Goal: Task Accomplishment & Management: Use online tool/utility

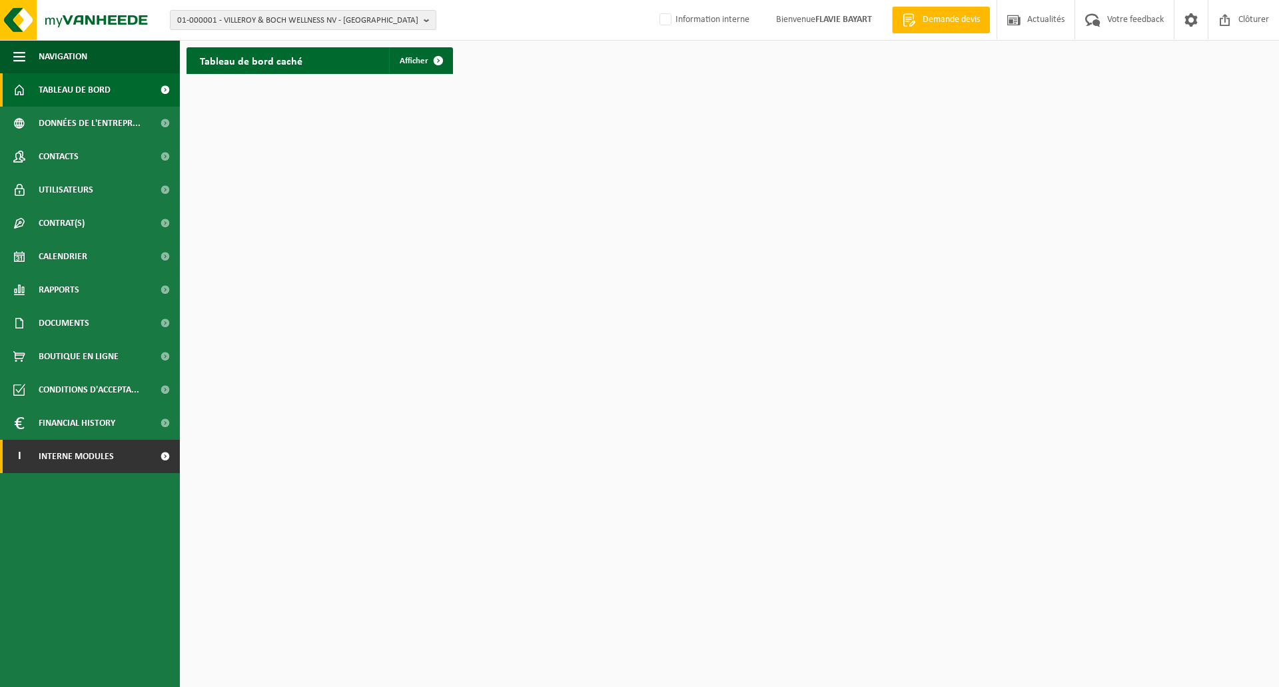
click at [79, 460] on span "Interne modules" at bounding box center [76, 456] width 75 height 33
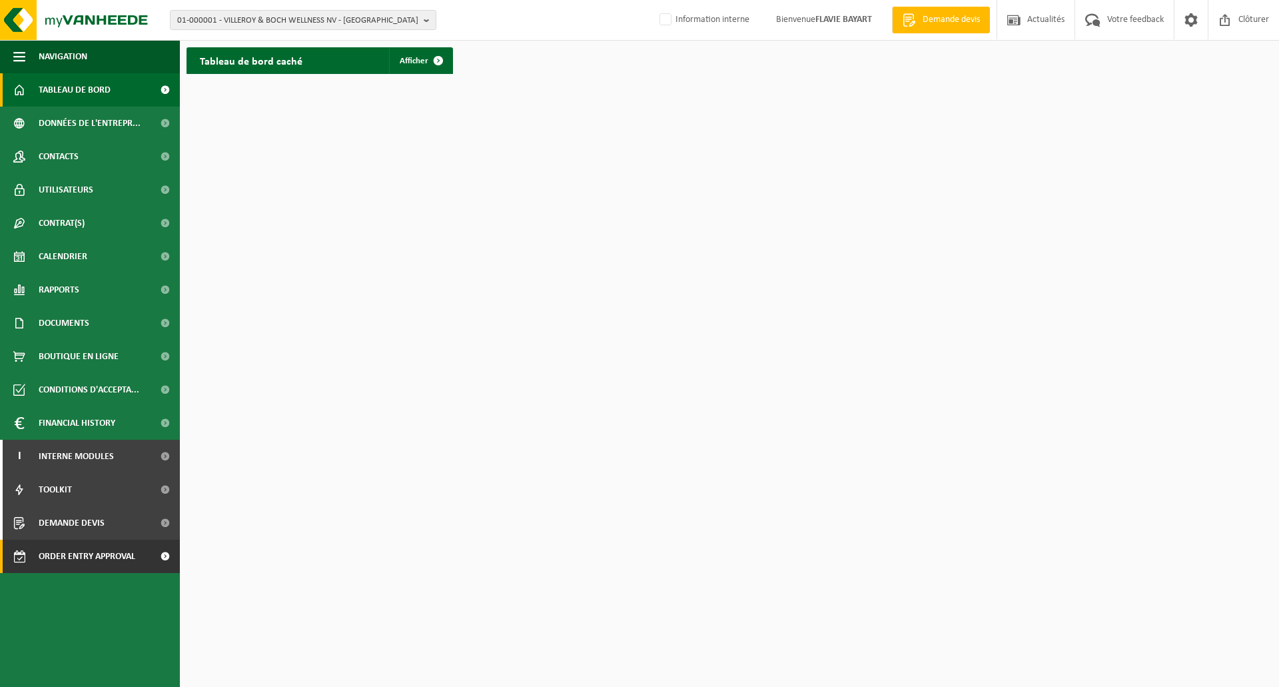
click at [107, 562] on span "Order entry approval" at bounding box center [87, 556] width 97 height 33
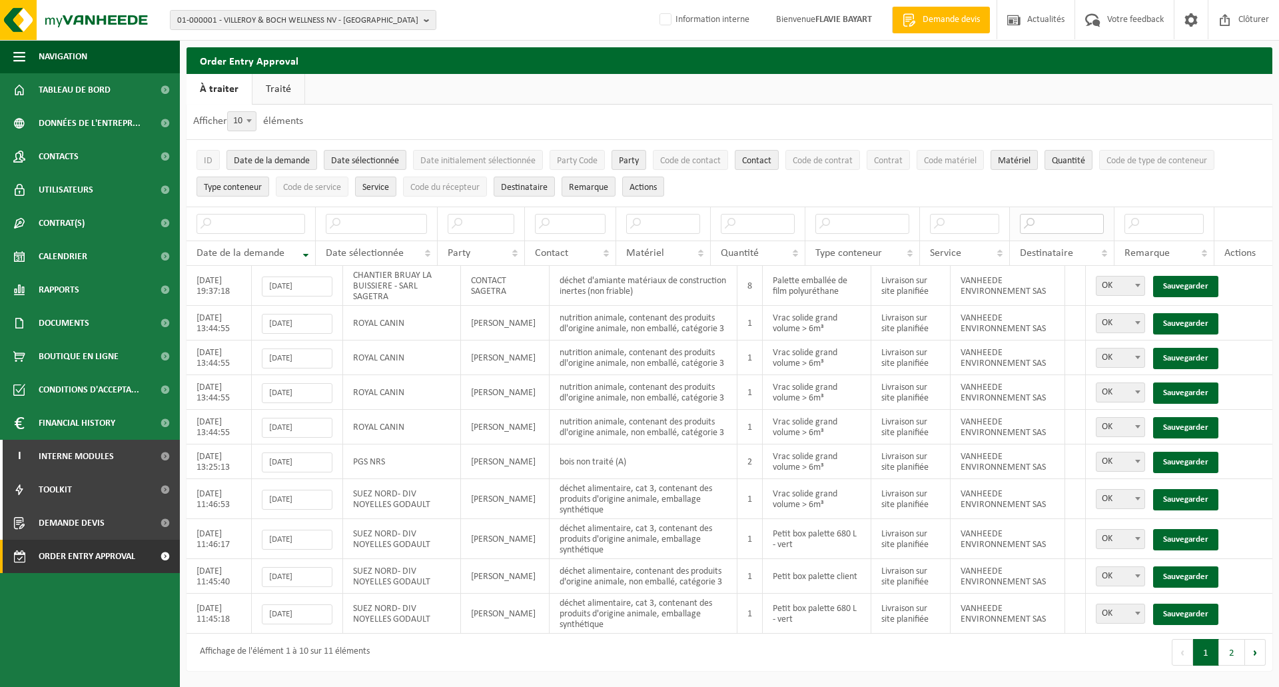
click at [1058, 219] on input "text" at bounding box center [1062, 224] width 85 height 20
type input "sas"
click at [1192, 284] on link "Sauvegarder" at bounding box center [1185, 286] width 65 height 21
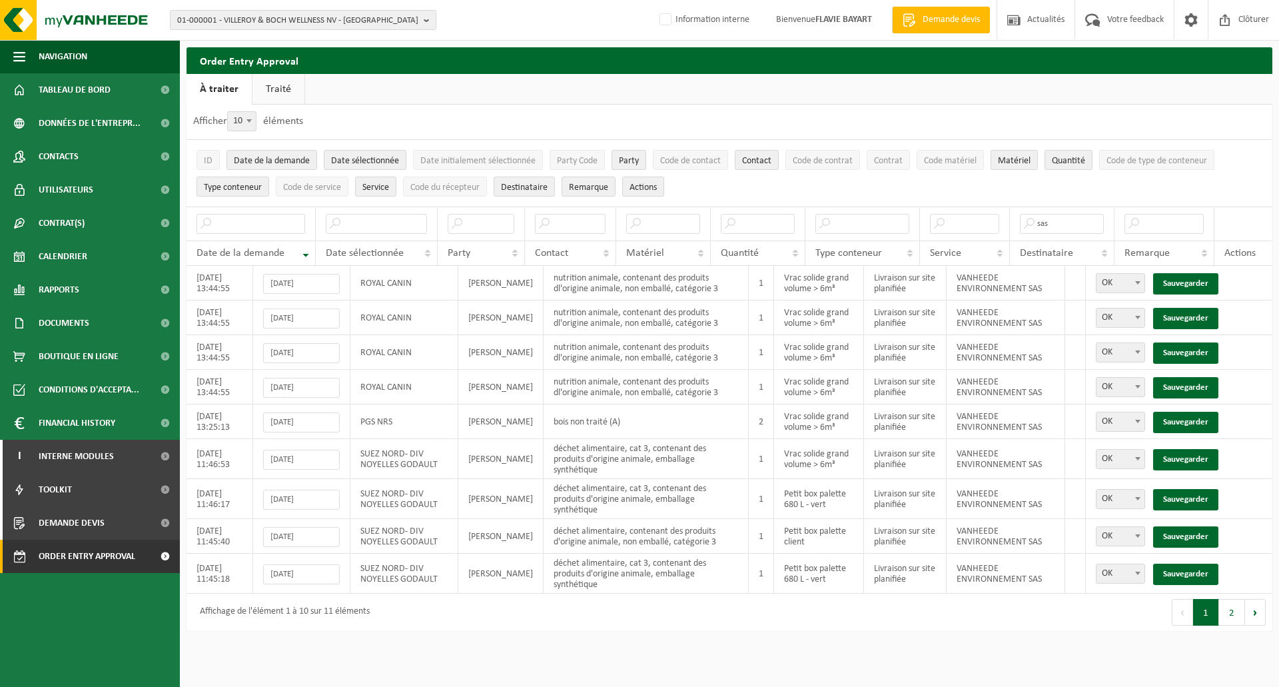
click at [1192, 284] on link "Sauvegarder" at bounding box center [1185, 283] width 65 height 21
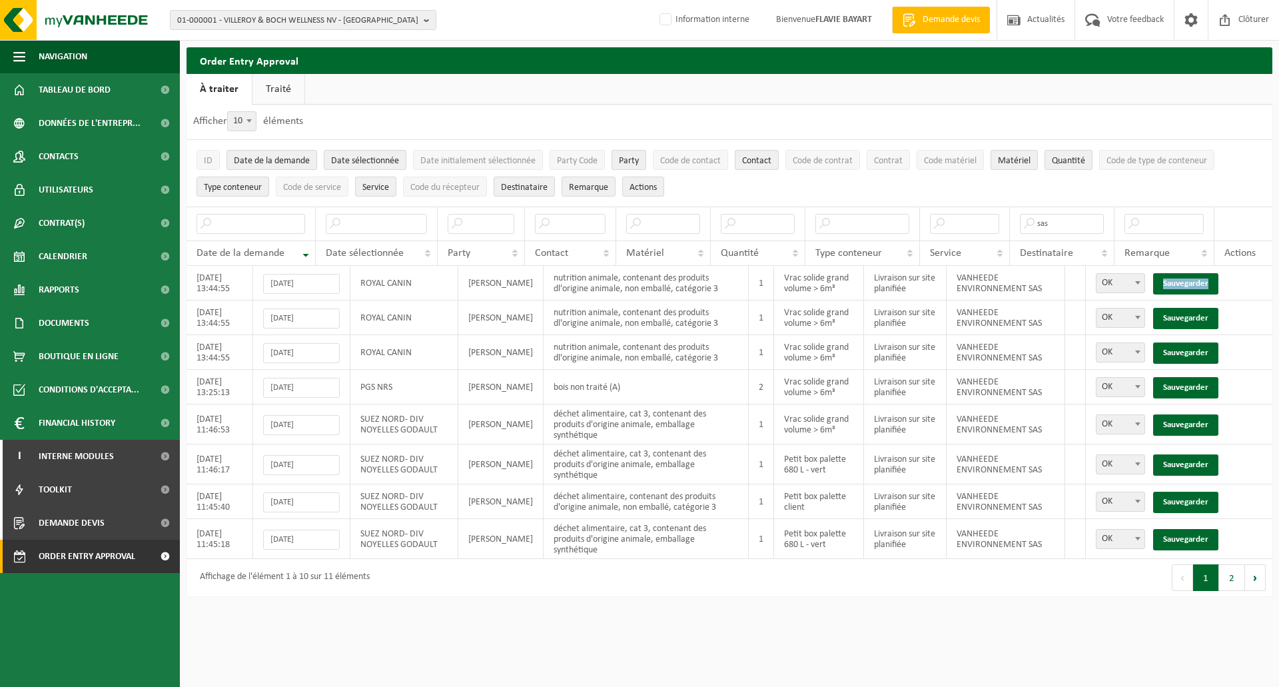
click at [1192, 284] on link "Sauvegarder" at bounding box center [1185, 283] width 65 height 21
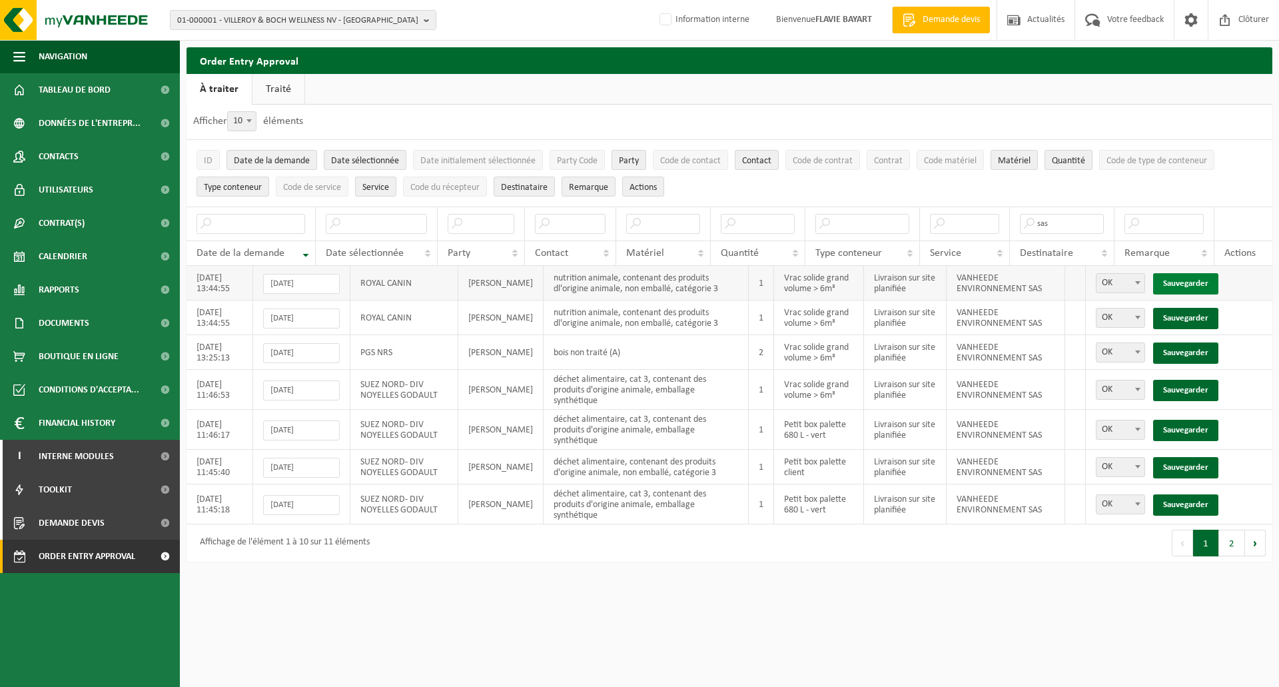
click at [1181, 282] on link "Sauvegarder" at bounding box center [1185, 283] width 65 height 21
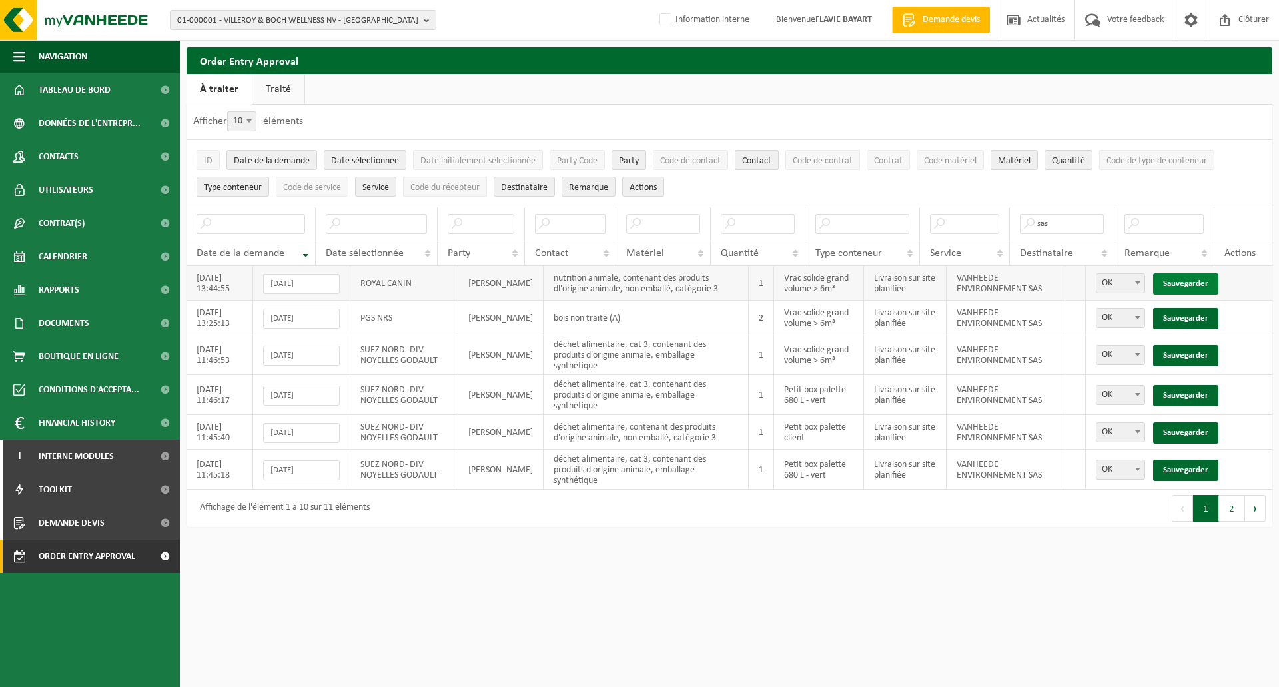
click at [1178, 280] on link "Sauvegarder" at bounding box center [1185, 283] width 65 height 21
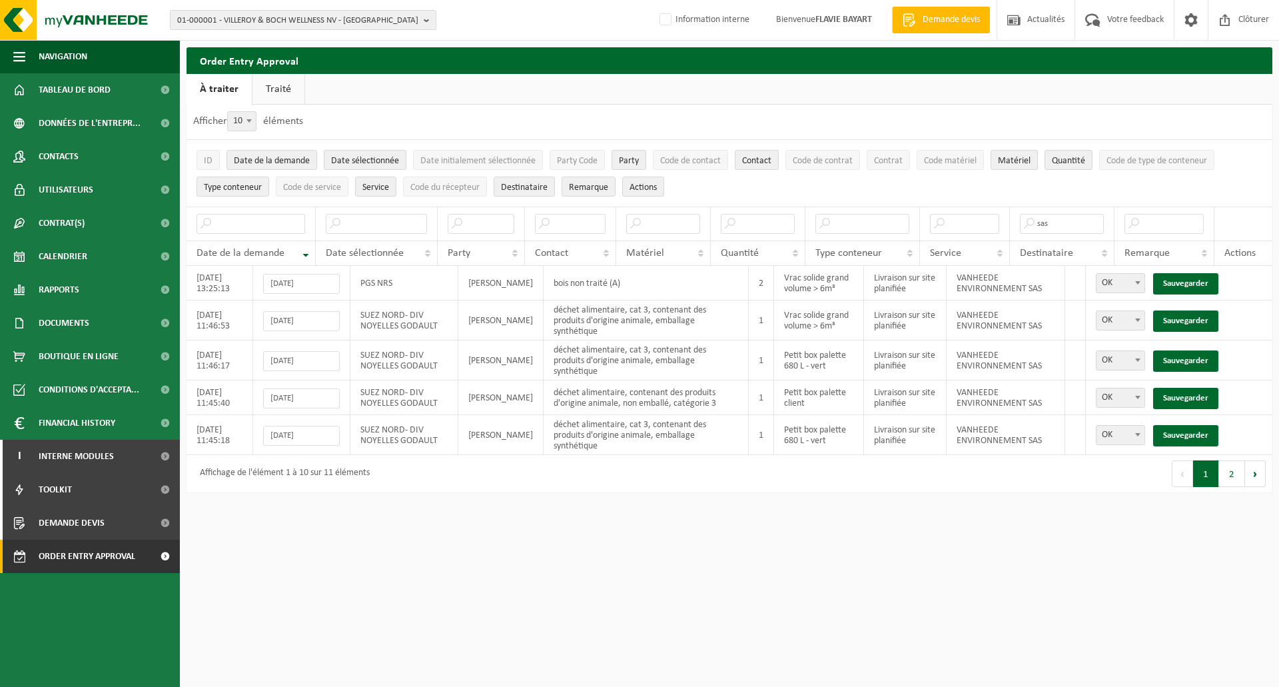
click at [1178, 280] on link "Sauvegarder" at bounding box center [1185, 283] width 65 height 21
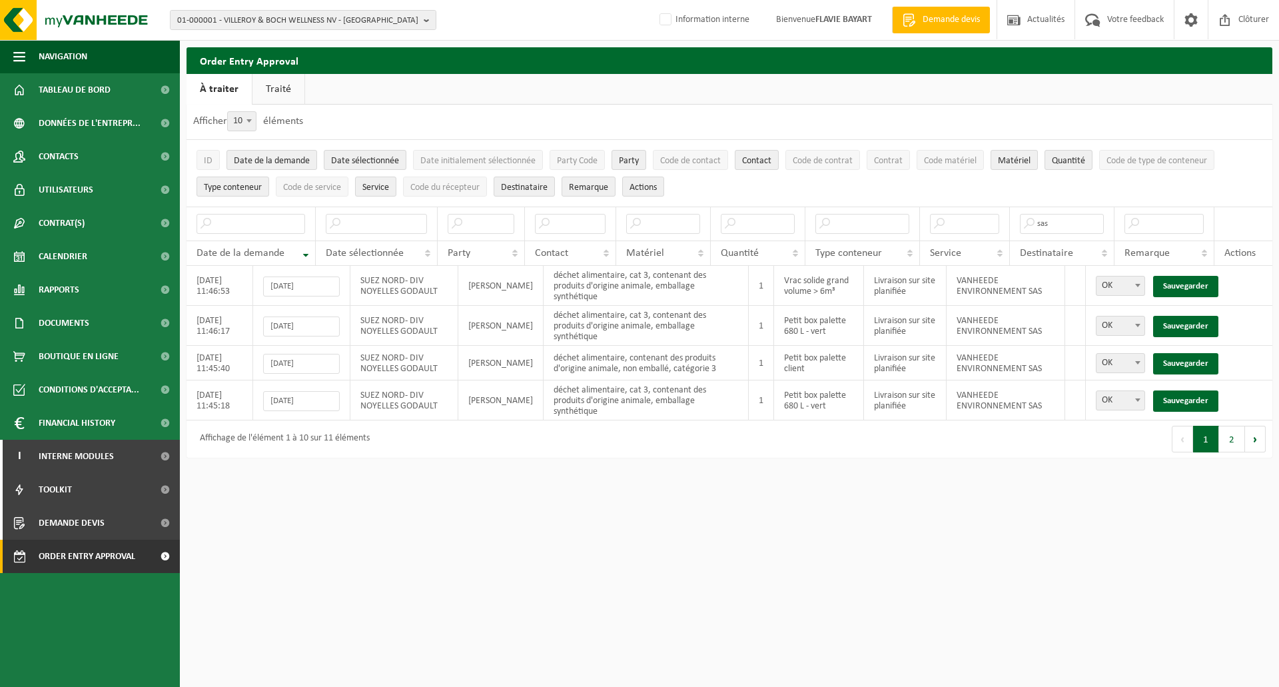
click at [1178, 280] on link "Sauvegarder" at bounding box center [1185, 286] width 65 height 21
click at [1178, 316] on link "Sauvegarder" at bounding box center [1185, 326] width 65 height 21
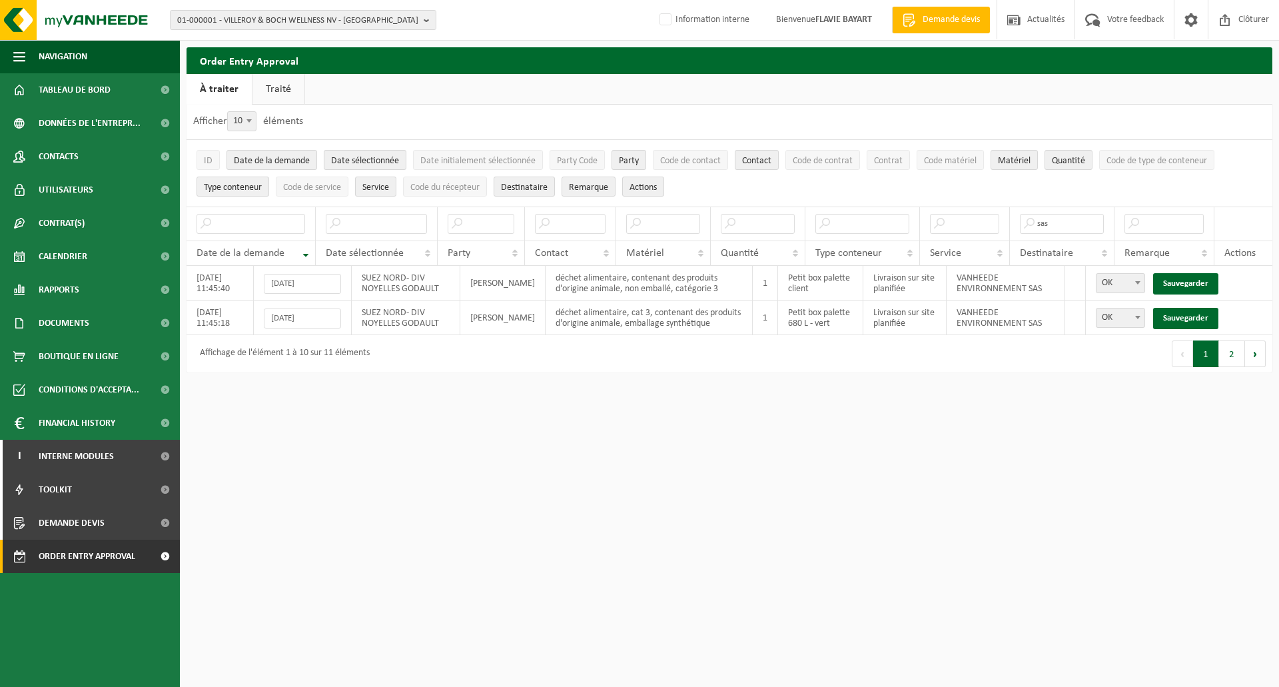
click at [1178, 280] on link "Sauvegarder" at bounding box center [1185, 283] width 65 height 21
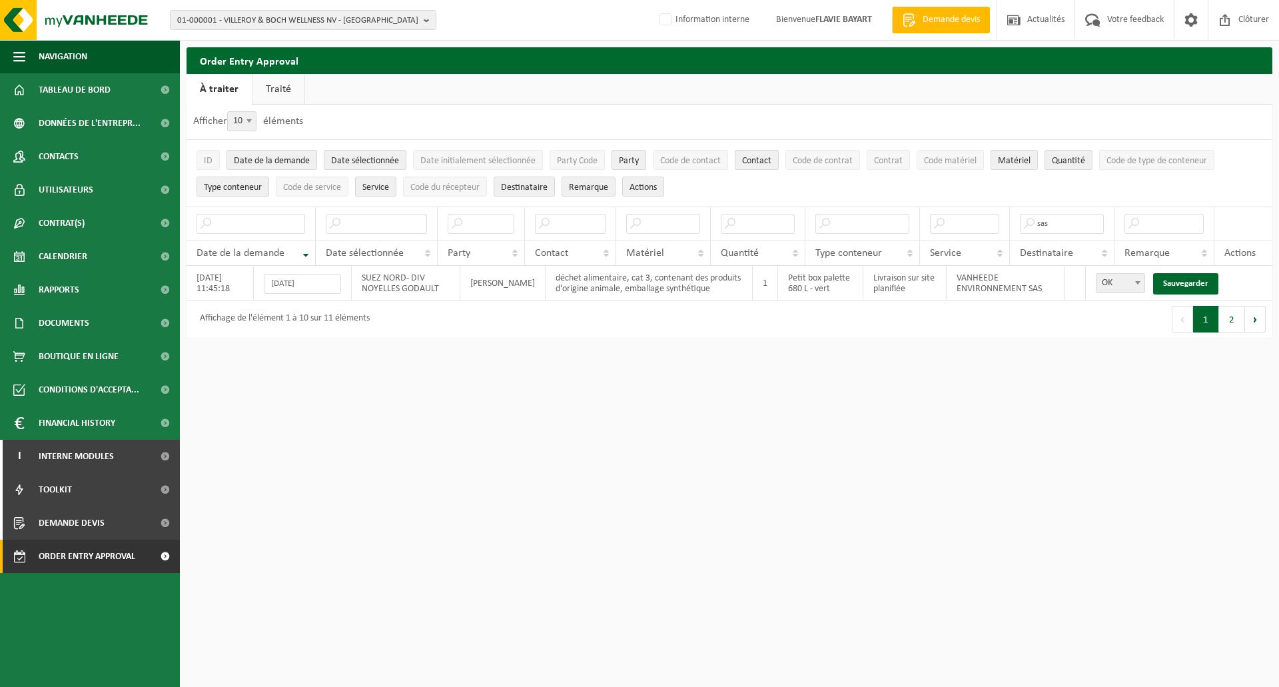
click at [1178, 280] on link "Sauvegarder" at bounding box center [1185, 283] width 65 height 21
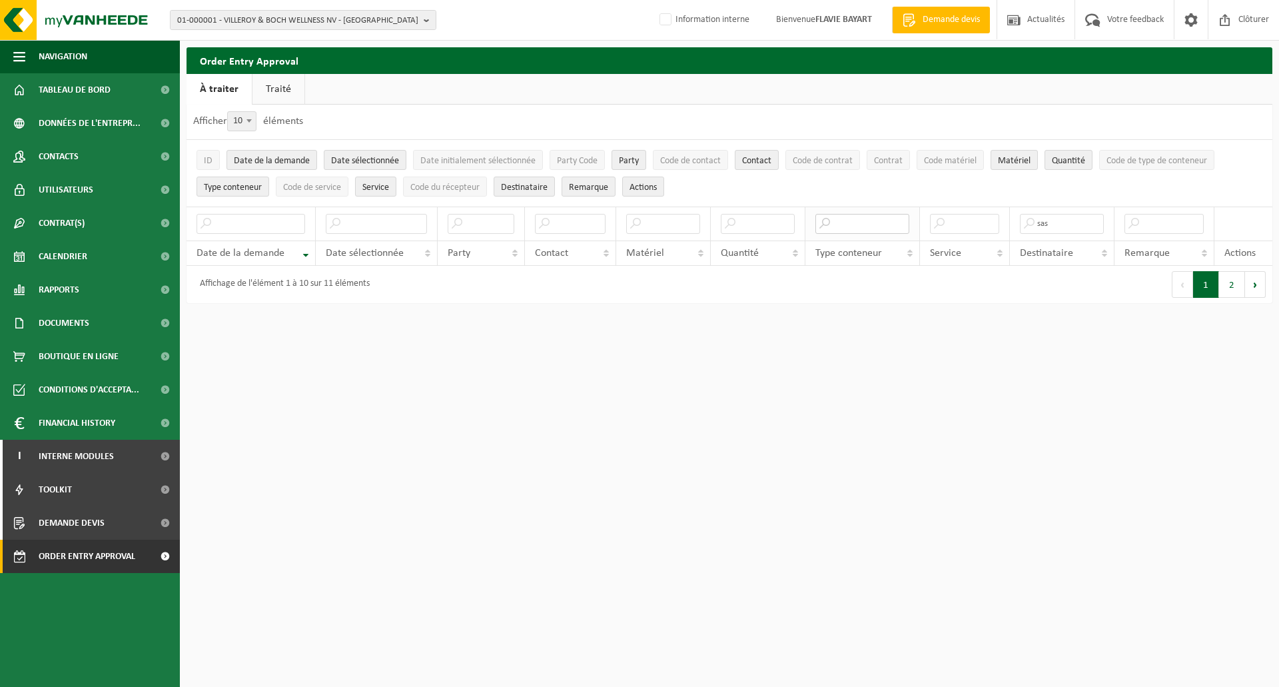
click at [879, 222] on input "text" at bounding box center [862, 224] width 94 height 20
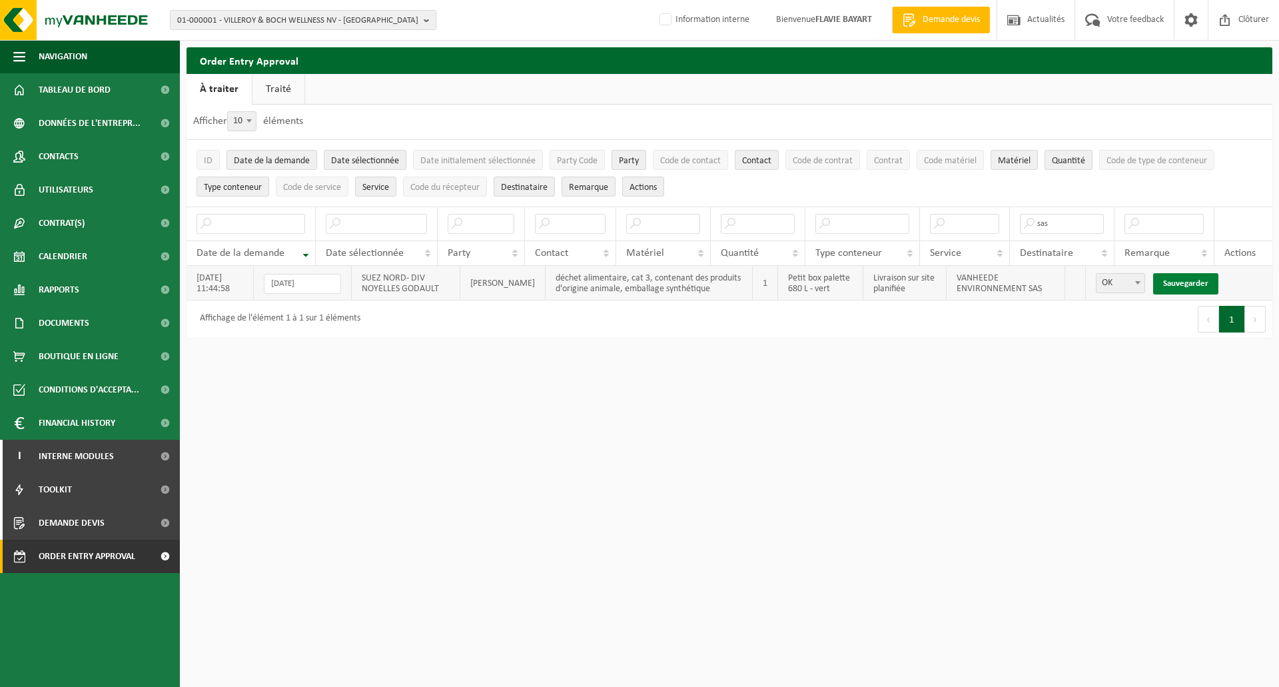
click at [1172, 285] on link "Sauvegarder" at bounding box center [1185, 283] width 65 height 21
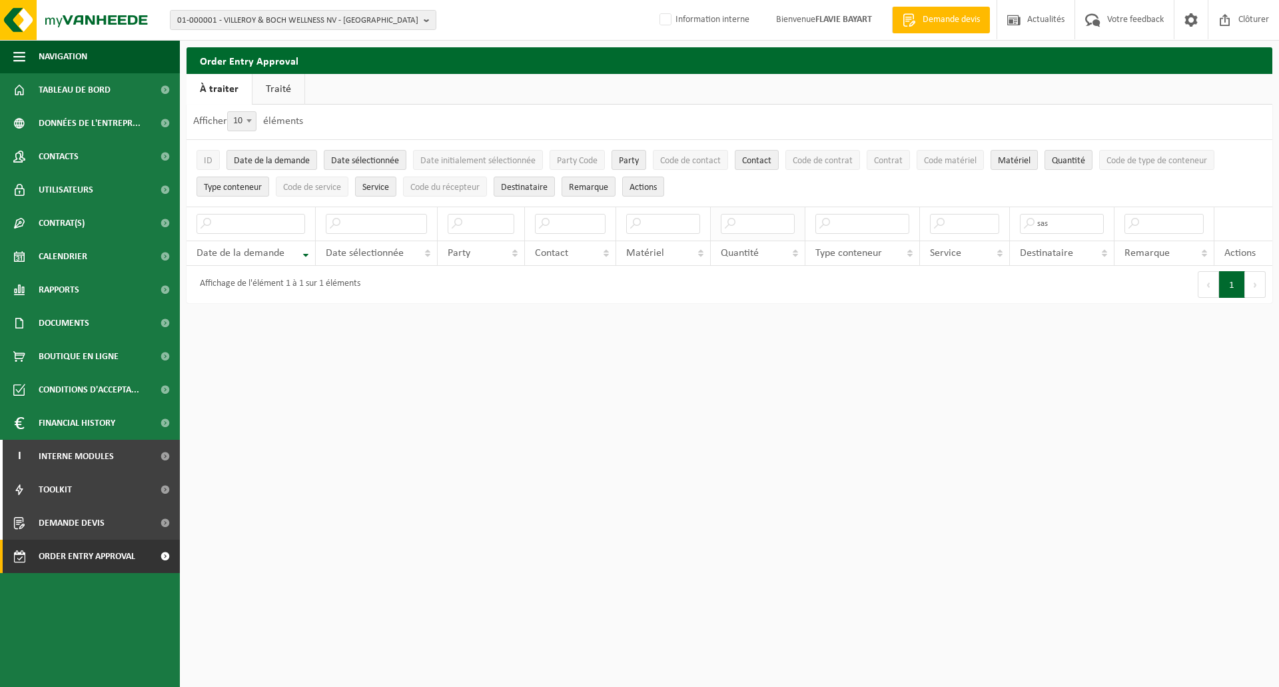
click at [766, 212] on th at bounding box center [758, 223] width 95 height 34
click at [769, 222] on input "text" at bounding box center [758, 224] width 74 height 20
click at [575, 230] on input "text" at bounding box center [570, 224] width 71 height 20
